Goal: Task Accomplishment & Management: Manage account settings

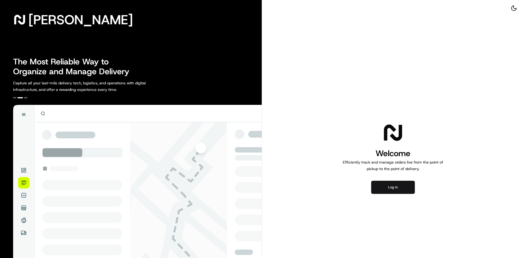
click at [393, 189] on button "Log in" at bounding box center [393, 187] width 44 height 13
